Goal: Information Seeking & Learning: Learn about a topic

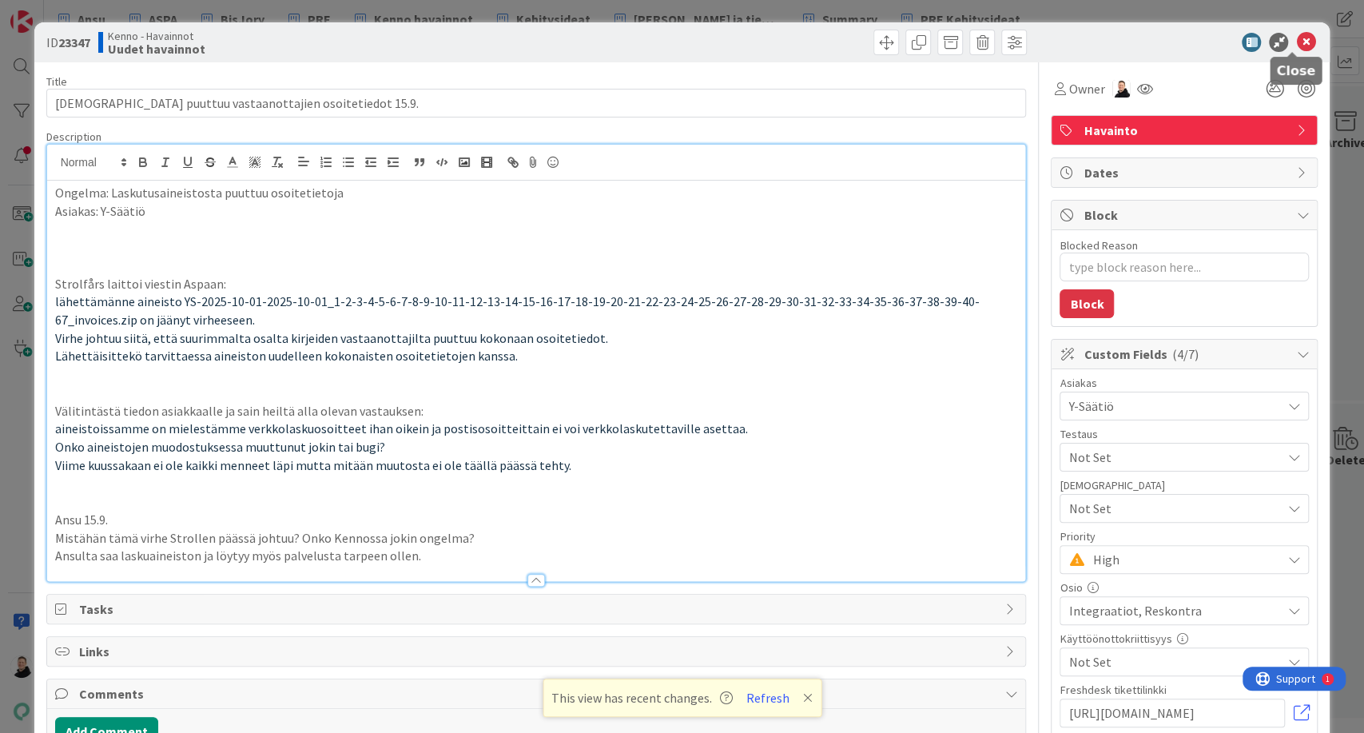
click at [1296, 46] on icon at bounding box center [1305, 42] width 19 height 19
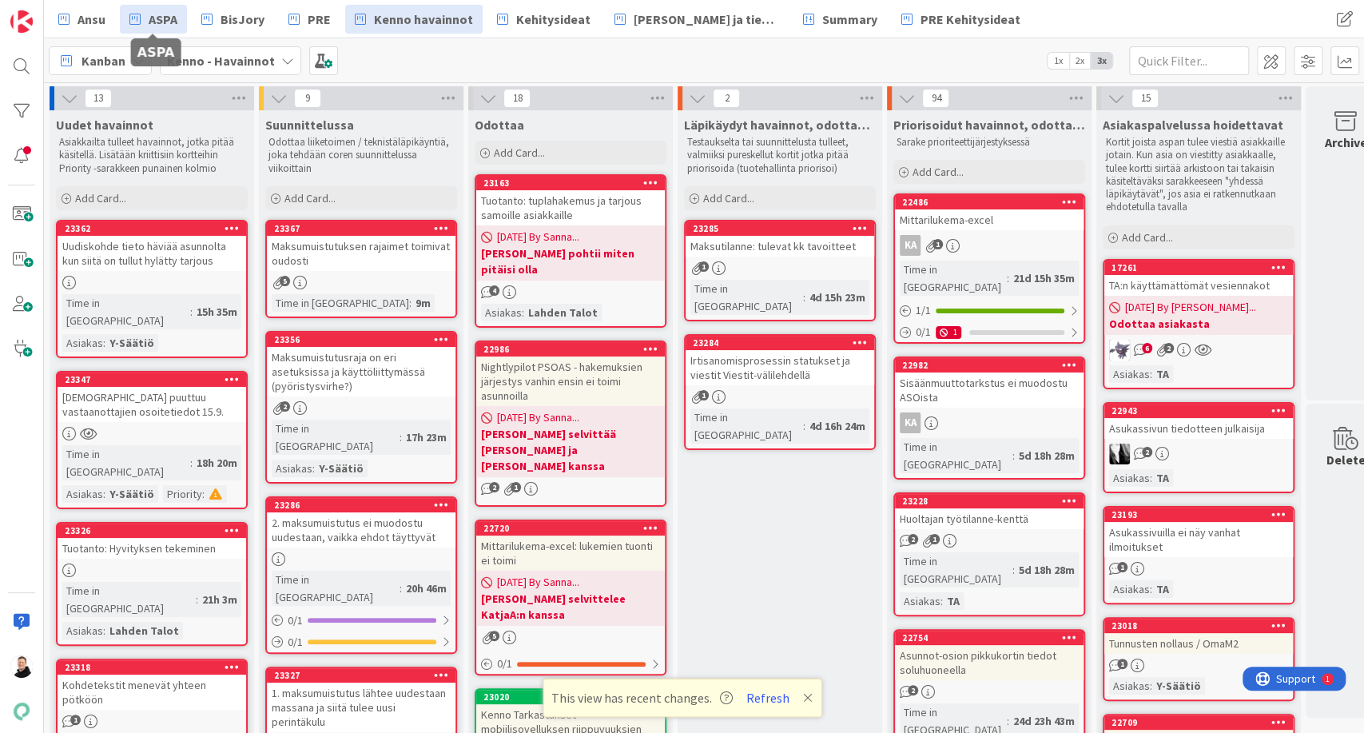
click at [154, 16] on span "ASPA" at bounding box center [163, 19] width 29 height 19
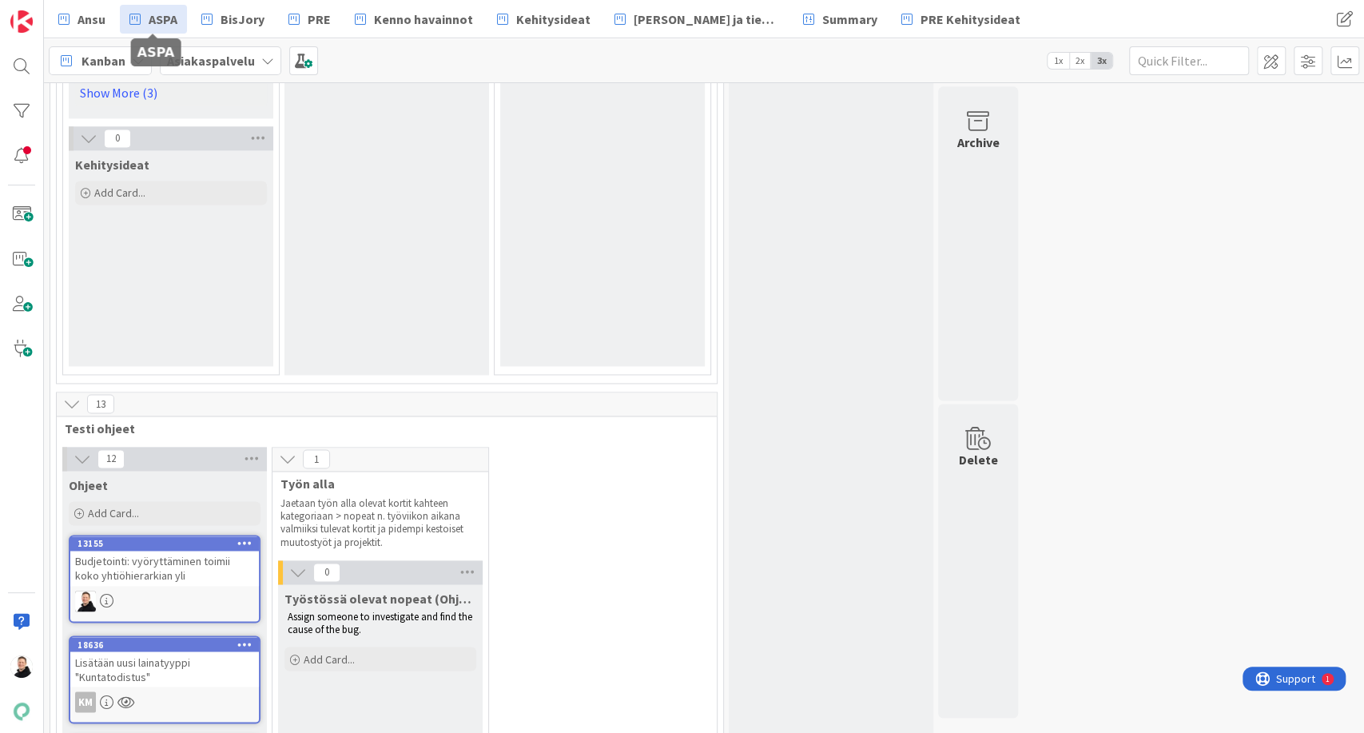
scroll to position [1519, 0]
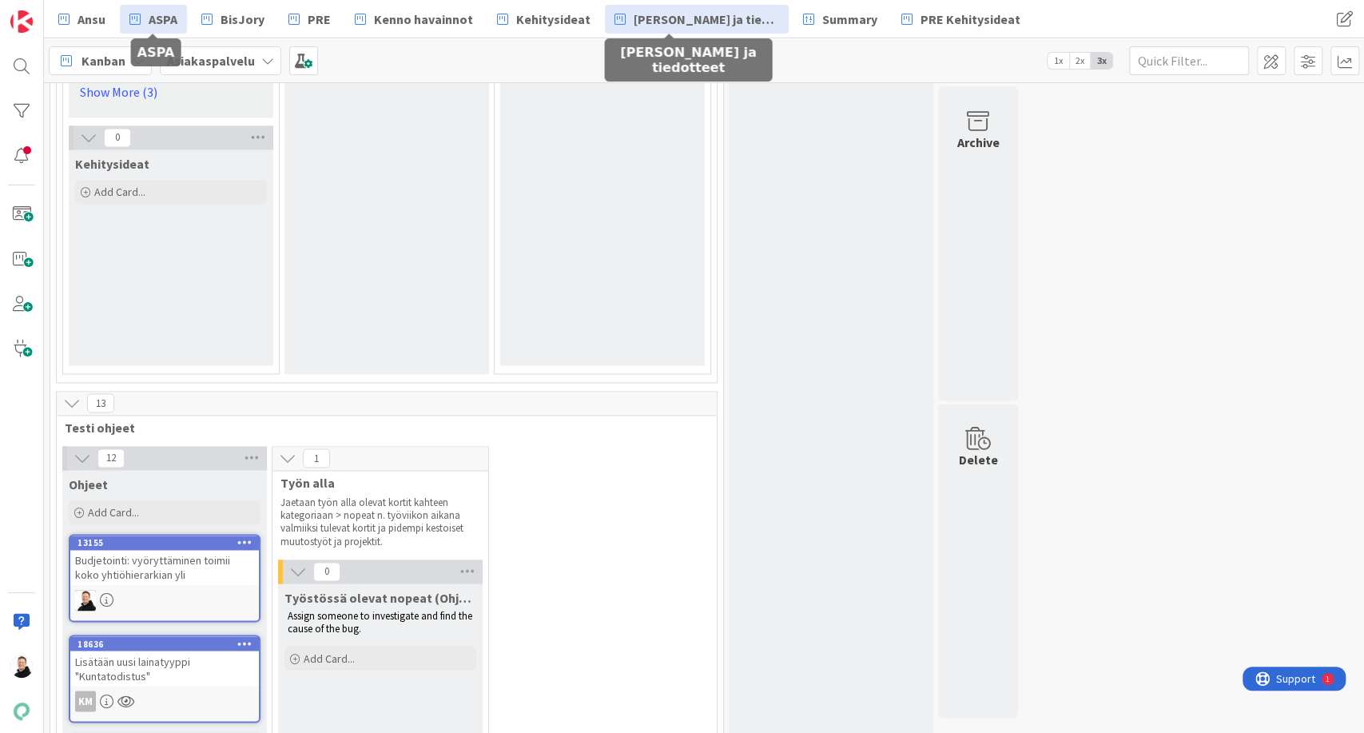
click at [653, 15] on span "[PERSON_NAME] ja tiedotteet" at bounding box center [706, 19] width 145 height 19
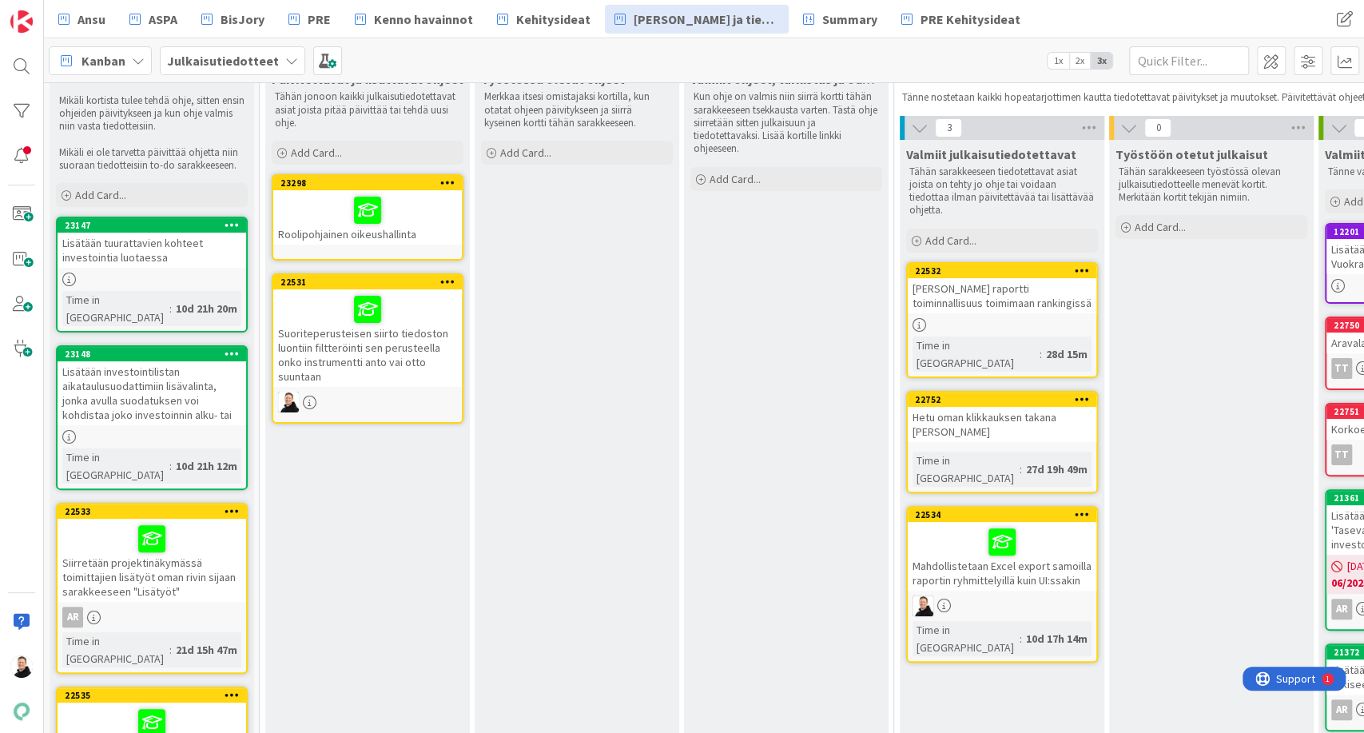
scroll to position [90, 0]
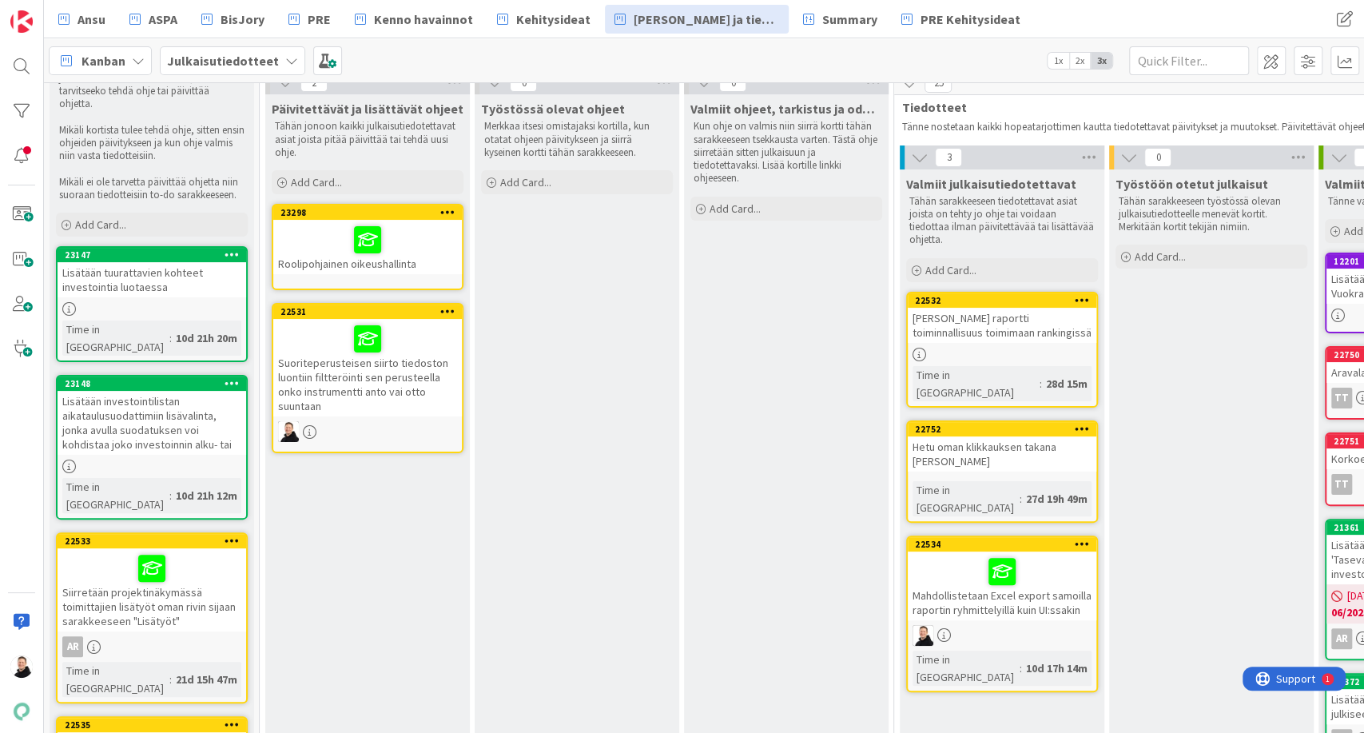
click at [1002, 551] on div "Mahdollistetaan Excel export samoilla raportin ryhmittelyillä kuin UI:ssakin" at bounding box center [1002, 585] width 189 height 69
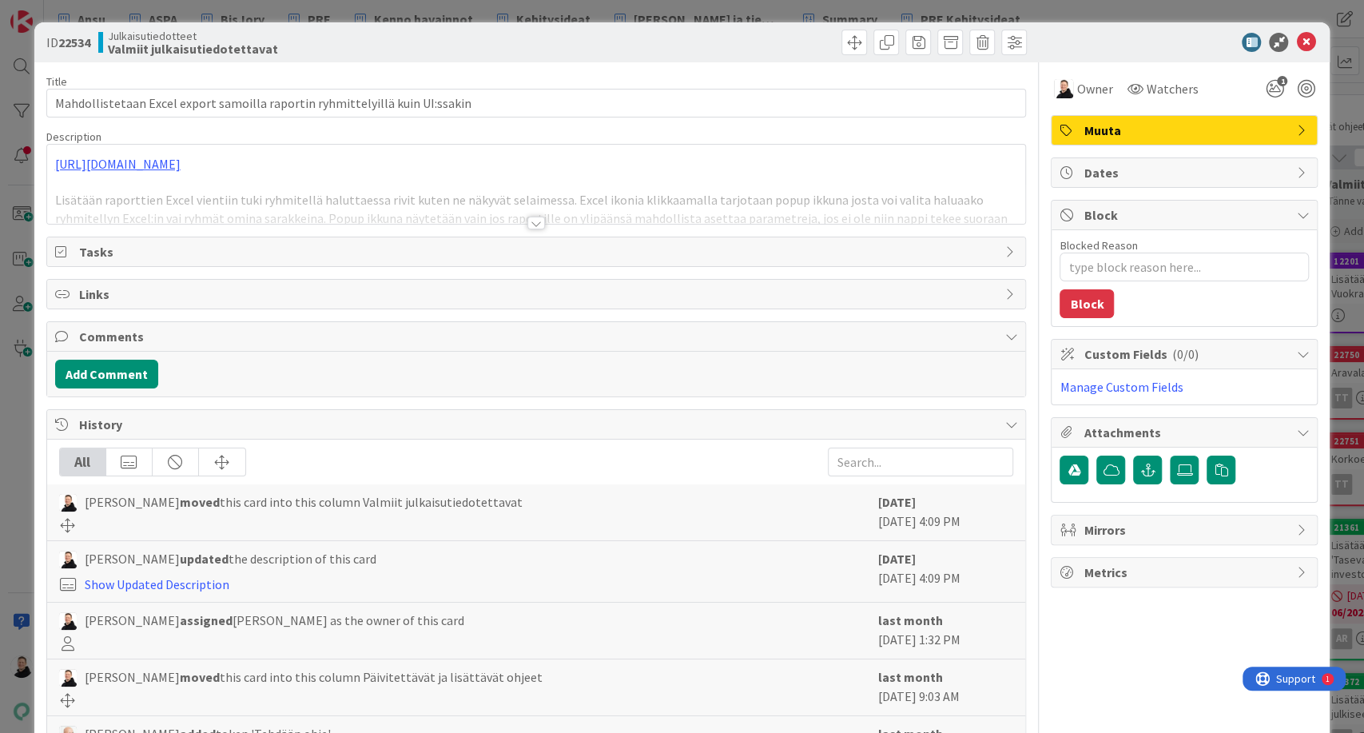
click at [535, 225] on div at bounding box center [536, 223] width 18 height 13
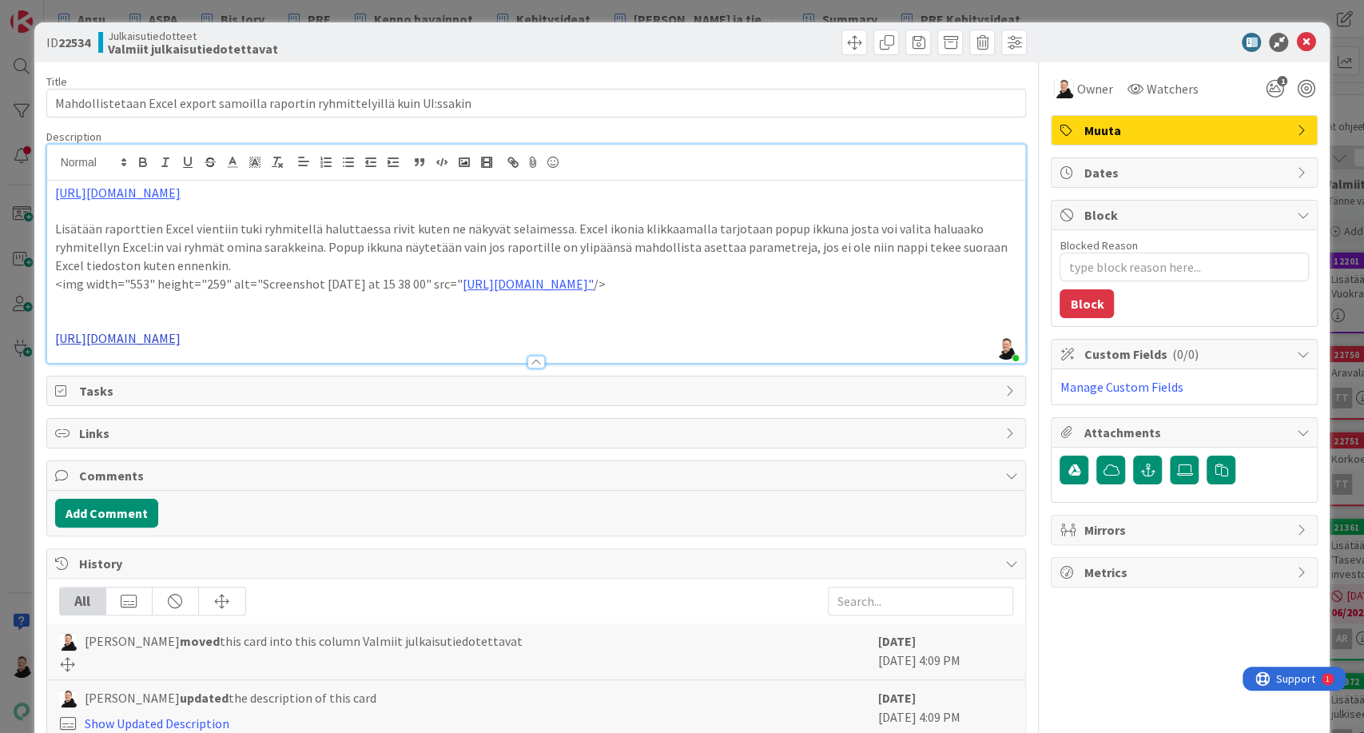
click at [181, 340] on link "[URL][DOMAIN_NAME]" at bounding box center [117, 338] width 125 height 16
click at [237, 368] on link "[URL][DOMAIN_NAME]" at bounding box center [205, 369] width 109 height 21
click at [1296, 49] on icon at bounding box center [1305, 42] width 19 height 19
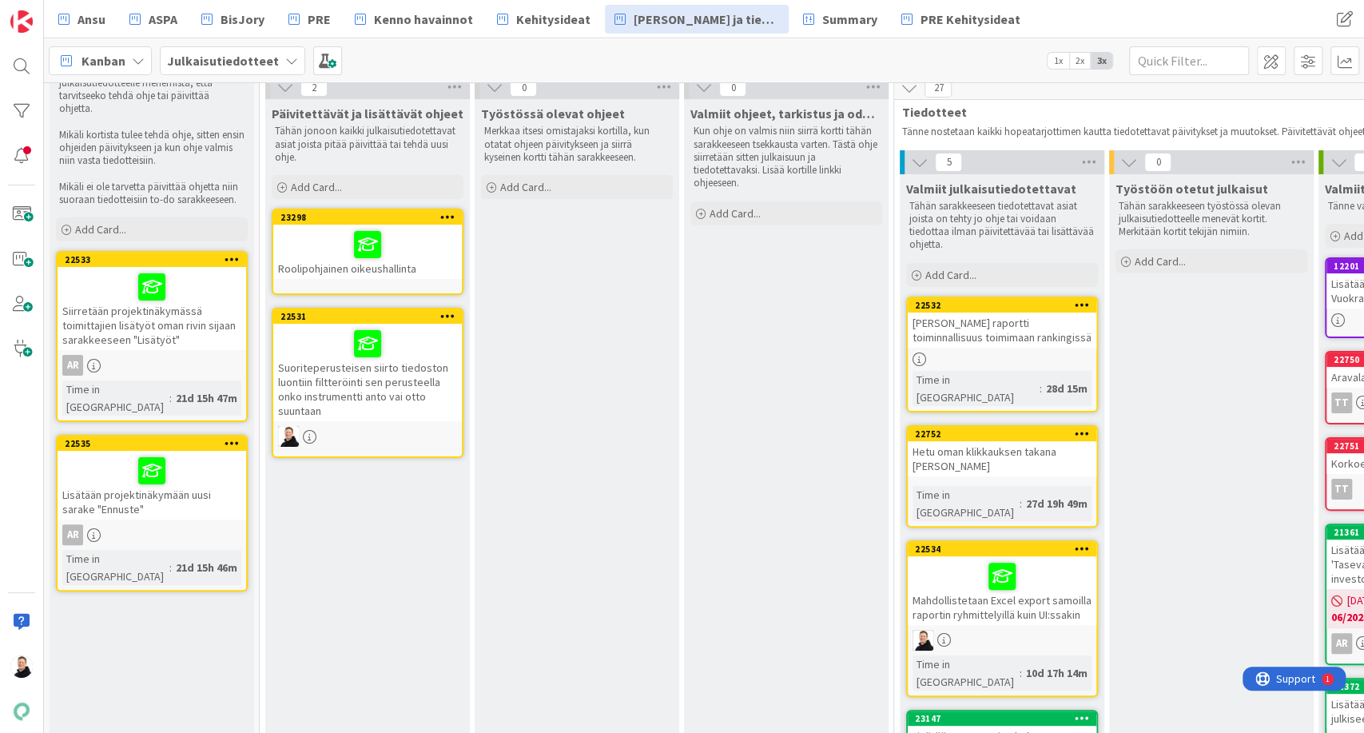
scroll to position [87, 0]
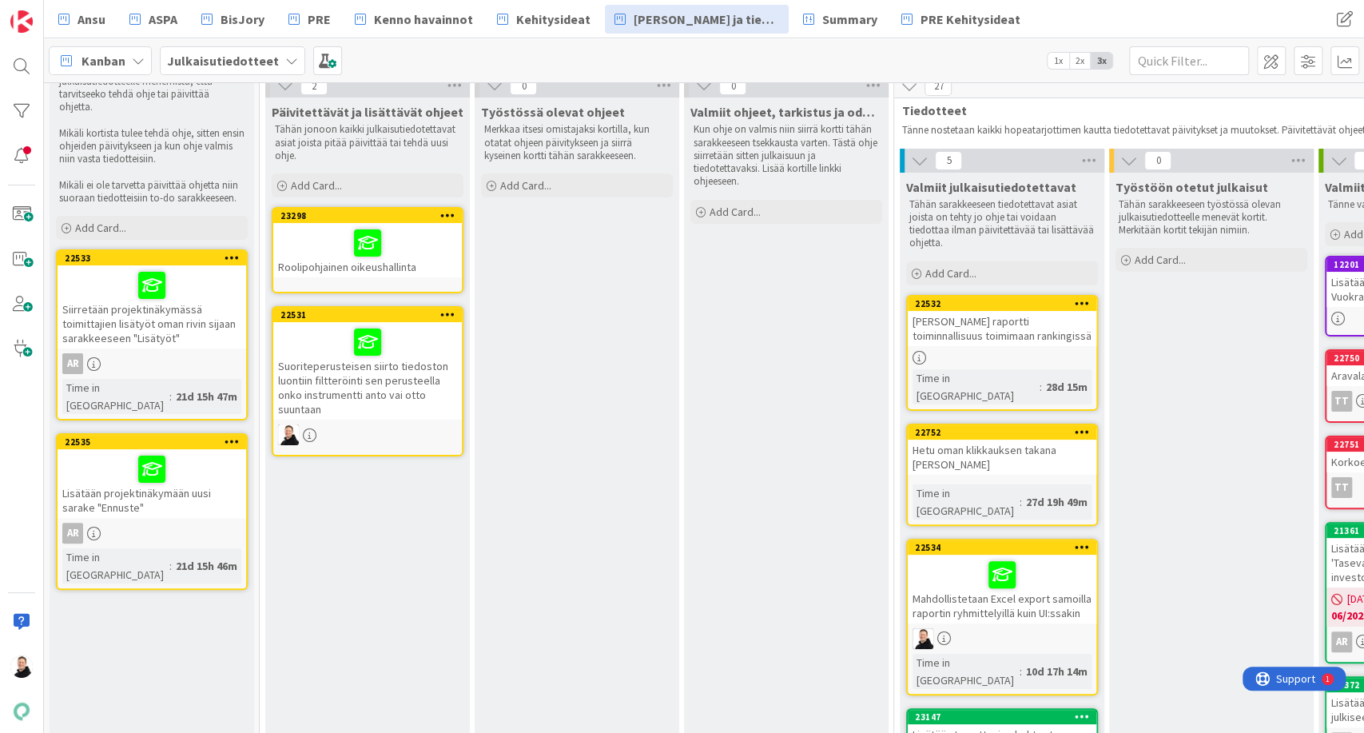
click at [332, 386] on div "Suoriteperusteisen siirto tiedoston luontiin filtteröinti sen perusteella onko …" at bounding box center [367, 371] width 189 height 98
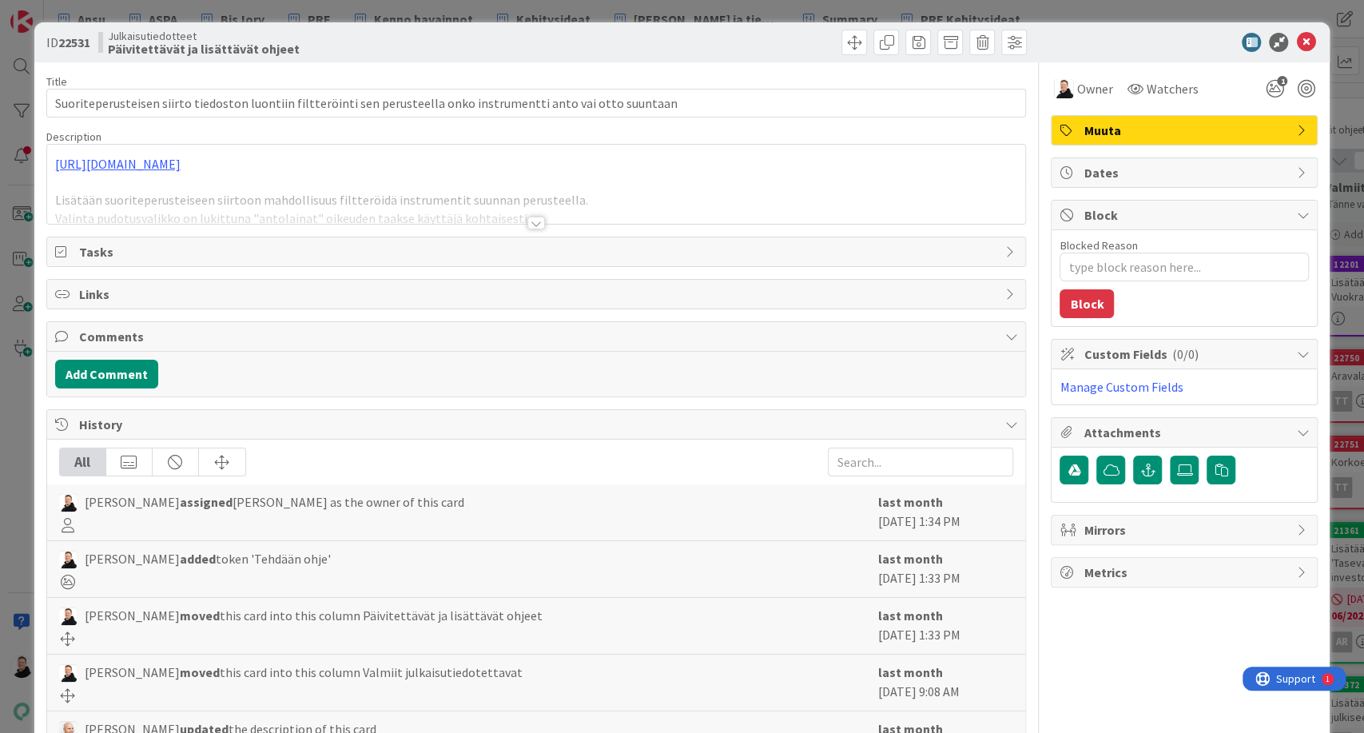
click at [536, 218] on div at bounding box center [536, 223] width 18 height 13
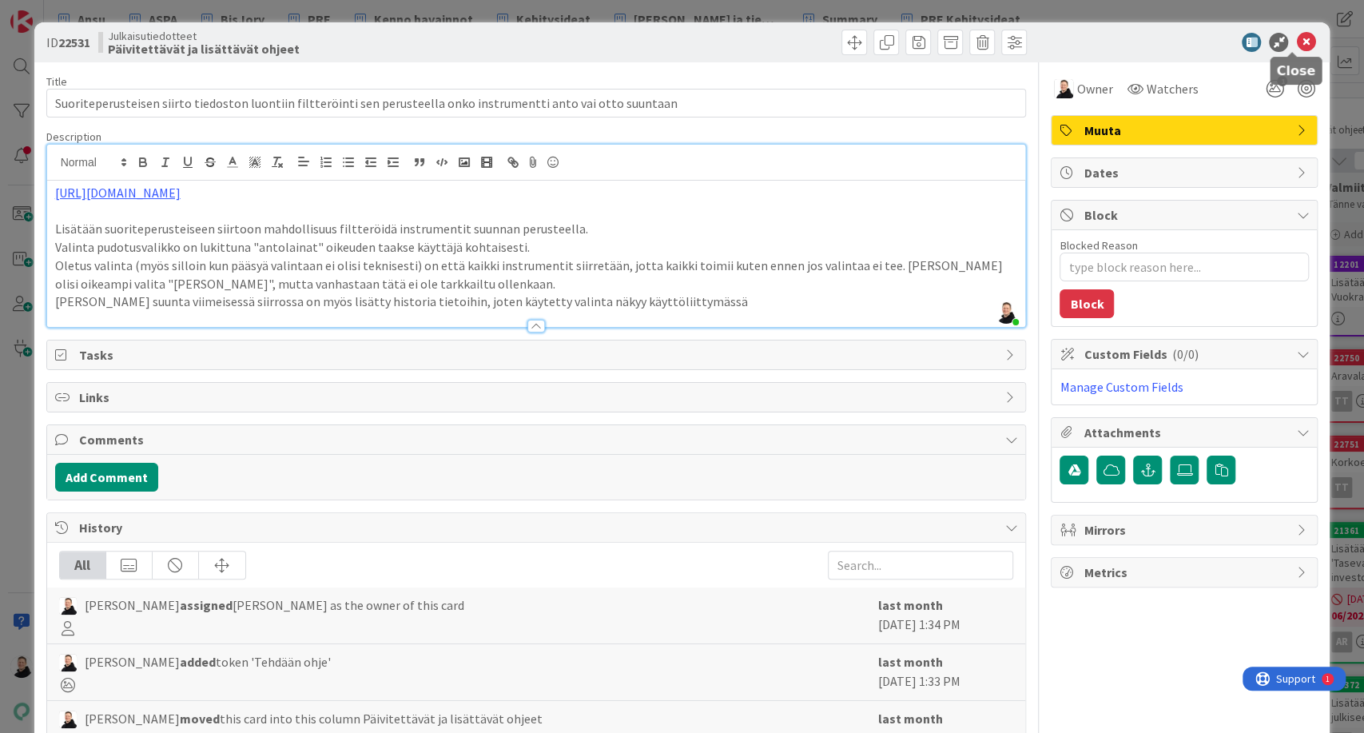
click at [1296, 39] on icon at bounding box center [1305, 42] width 19 height 19
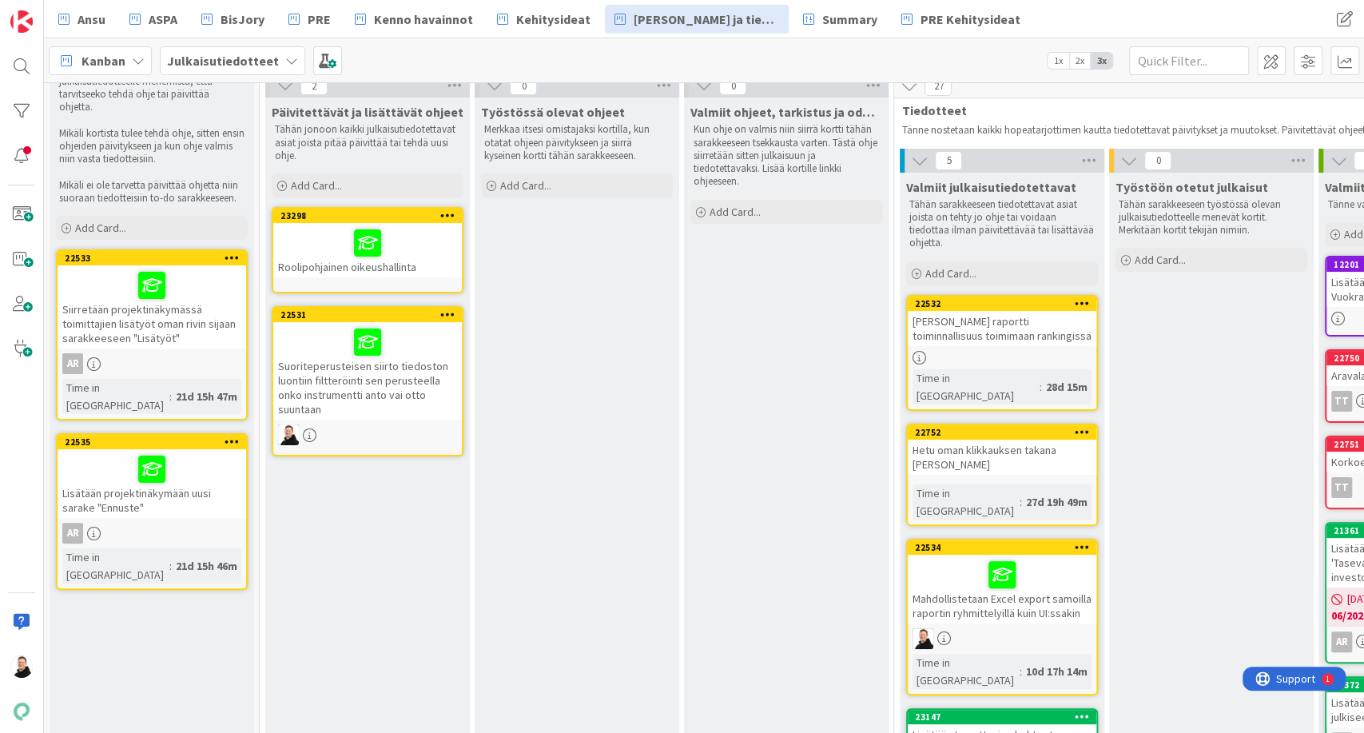
click at [390, 258] on div "Roolipohjainen oikeushallinta" at bounding box center [367, 250] width 189 height 54
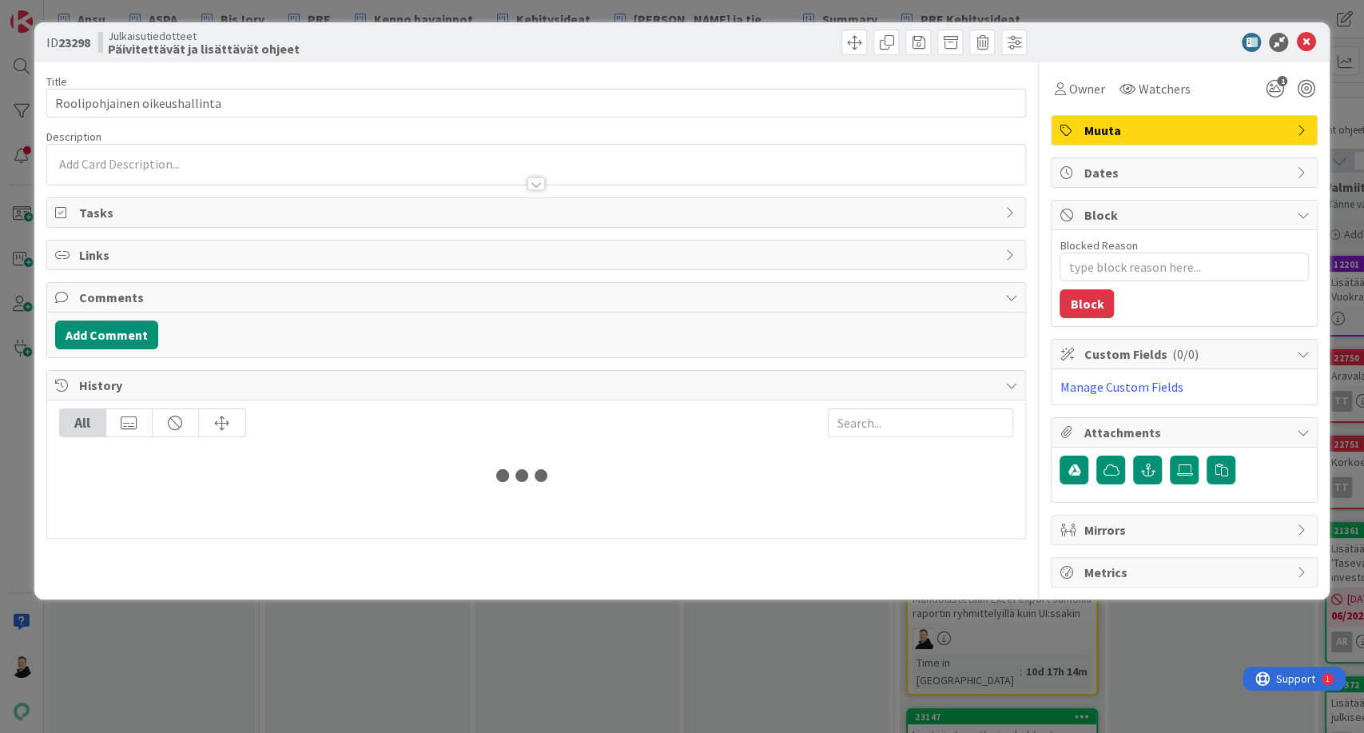
type textarea "x"
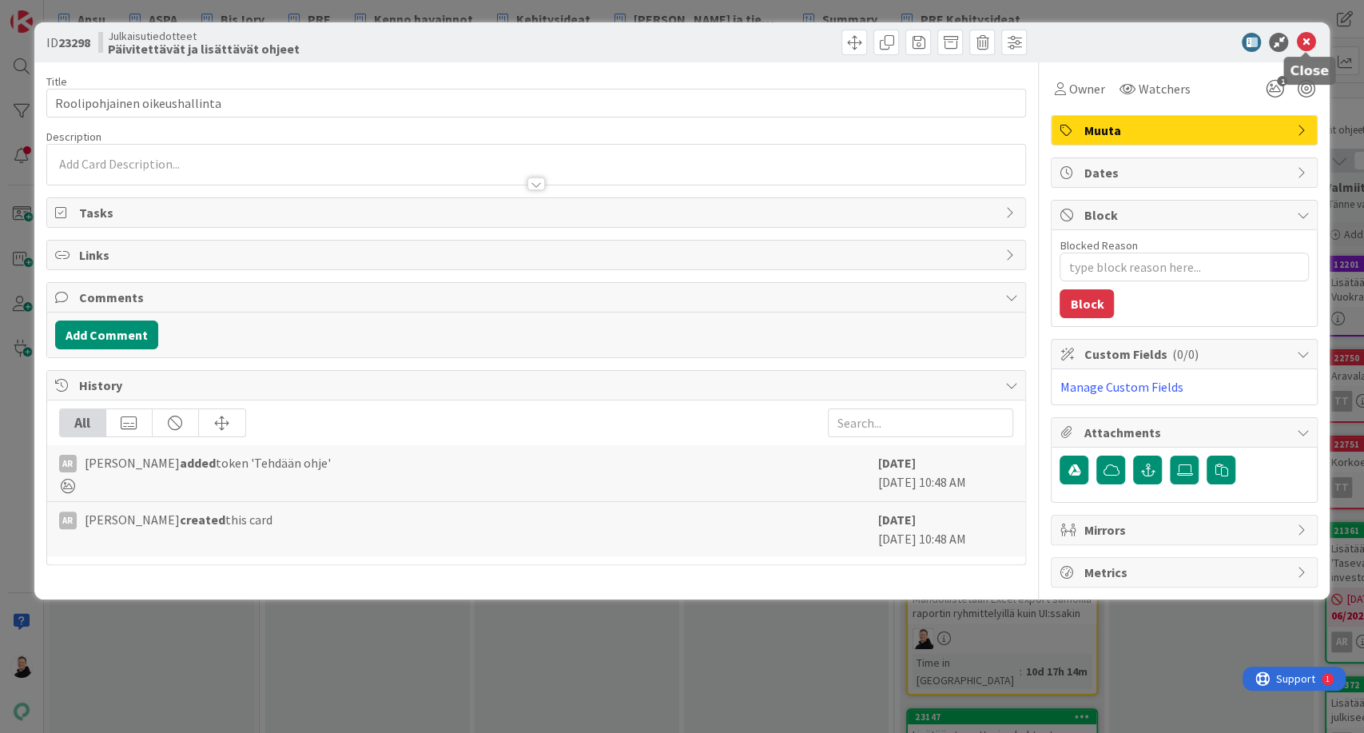
click at [1308, 38] on icon at bounding box center [1305, 42] width 19 height 19
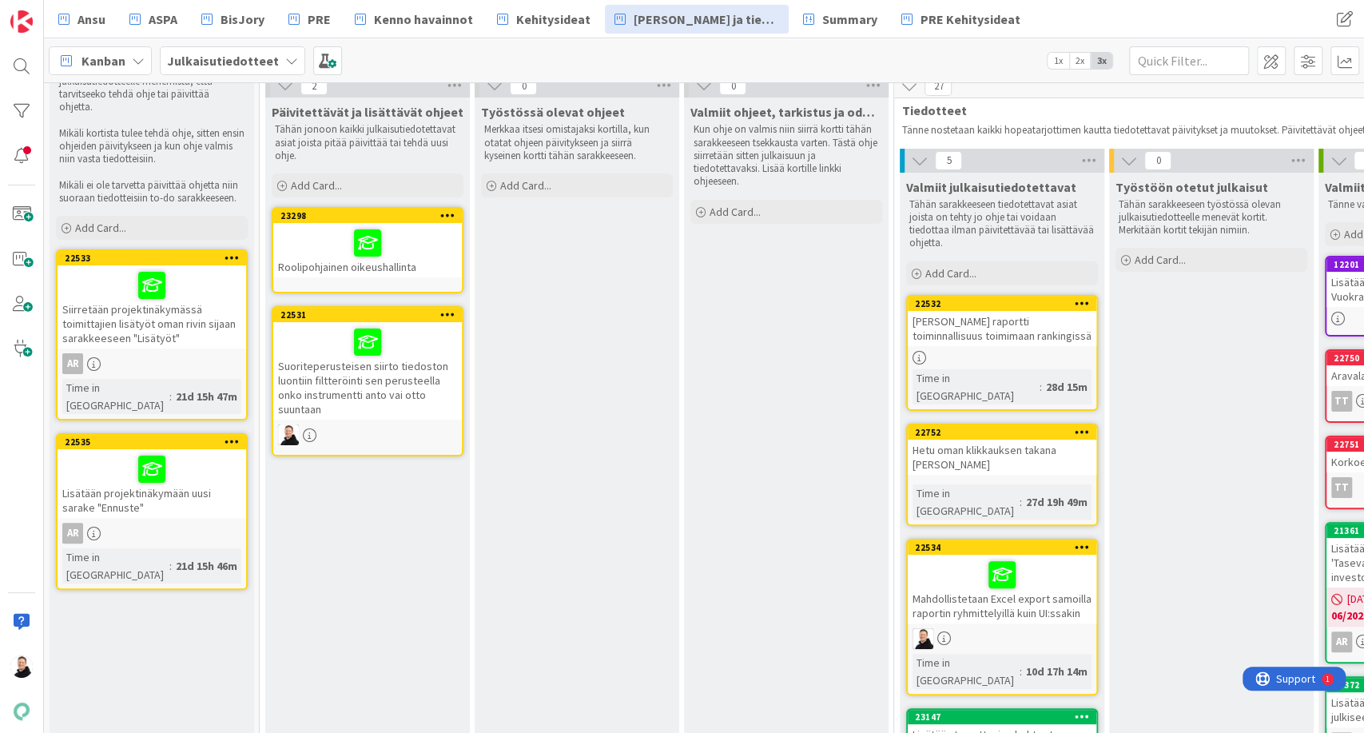
click at [619, 420] on div "Työstössä olevat ohjeet Merkkaa itsesi omistajaksi kortilla, kun otatat ohjeen …" at bounding box center [577, 709] width 205 height 1223
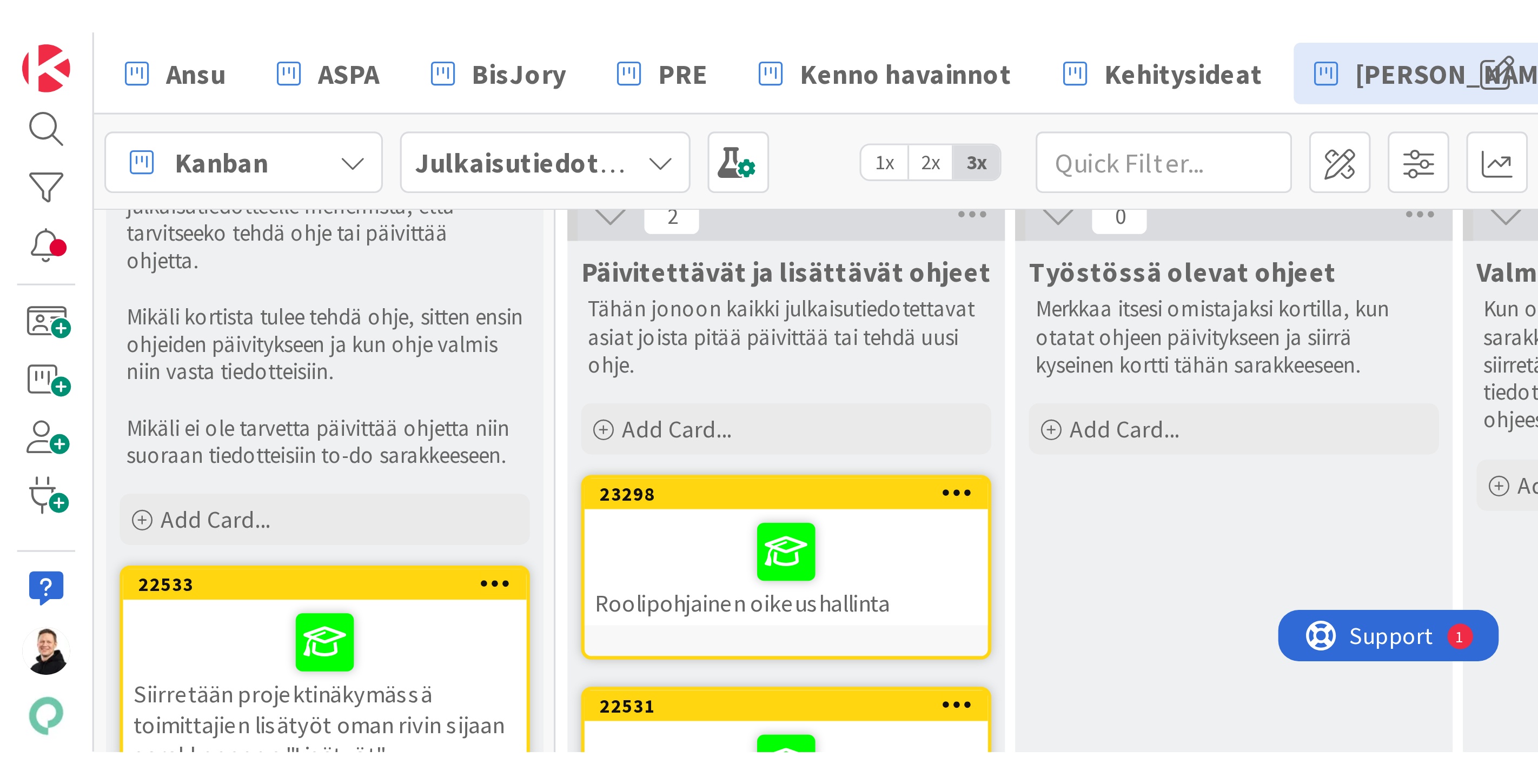
scroll to position [58, 0]
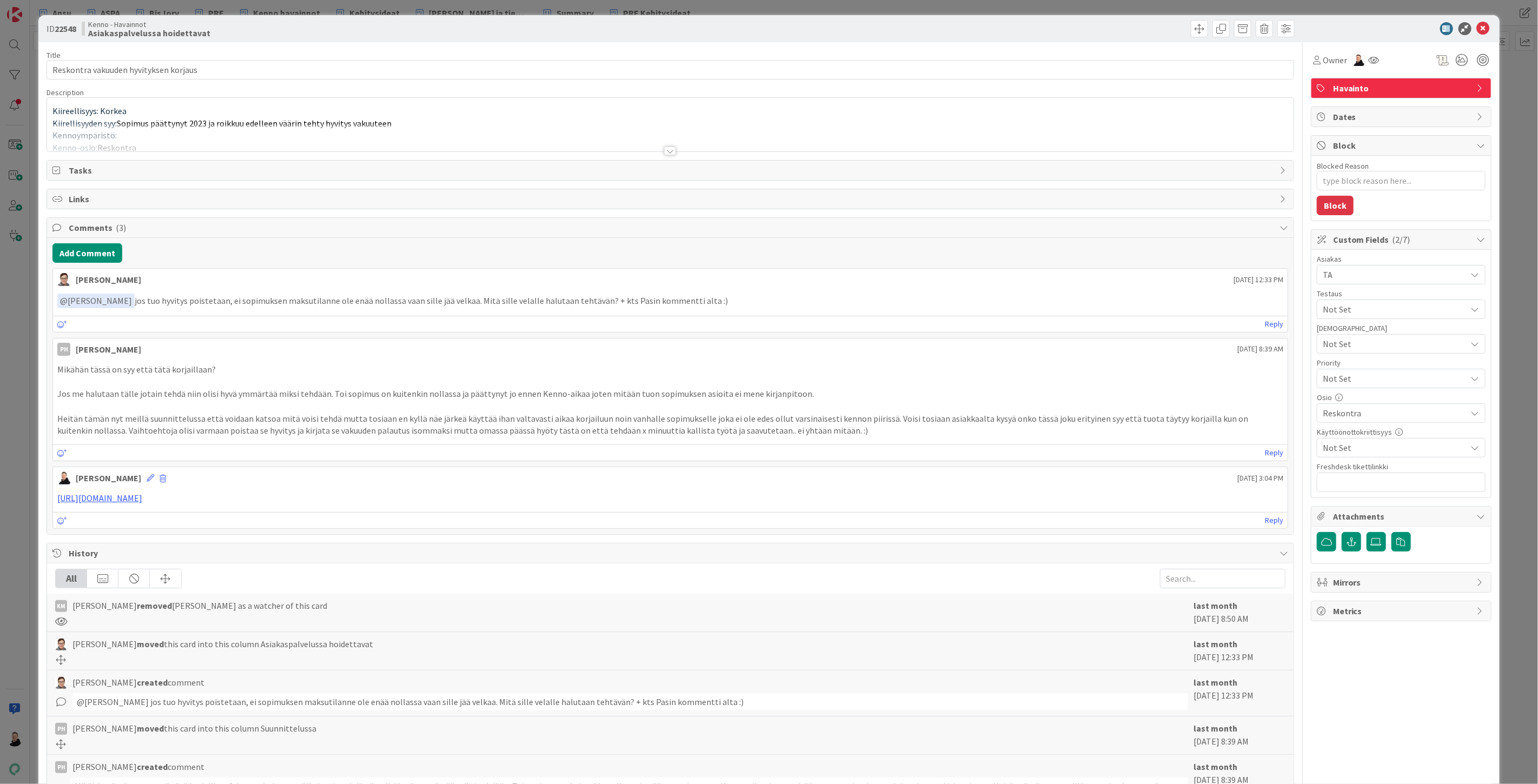
type textarea "x"
